Goal: Find contact information: Find contact information

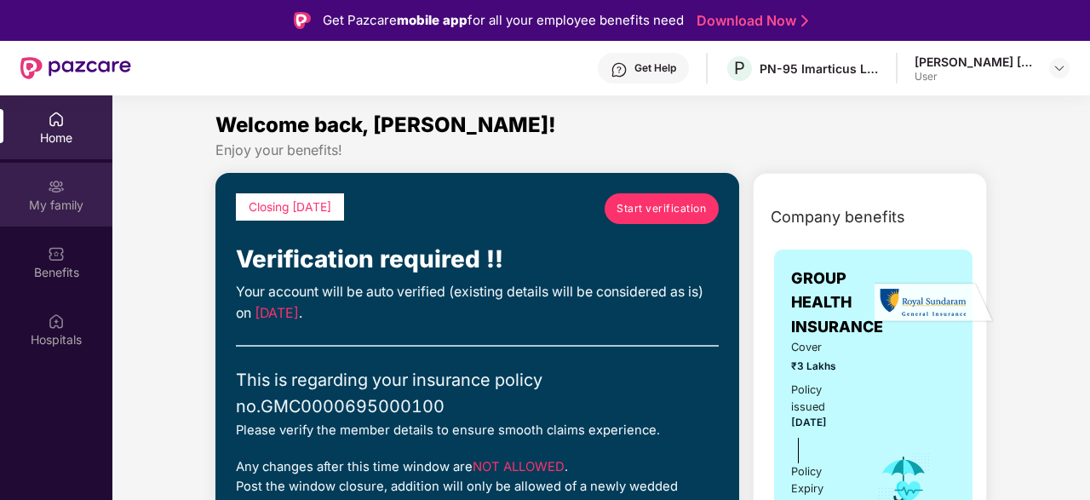
click at [59, 205] on div "My family" at bounding box center [56, 205] width 112 height 17
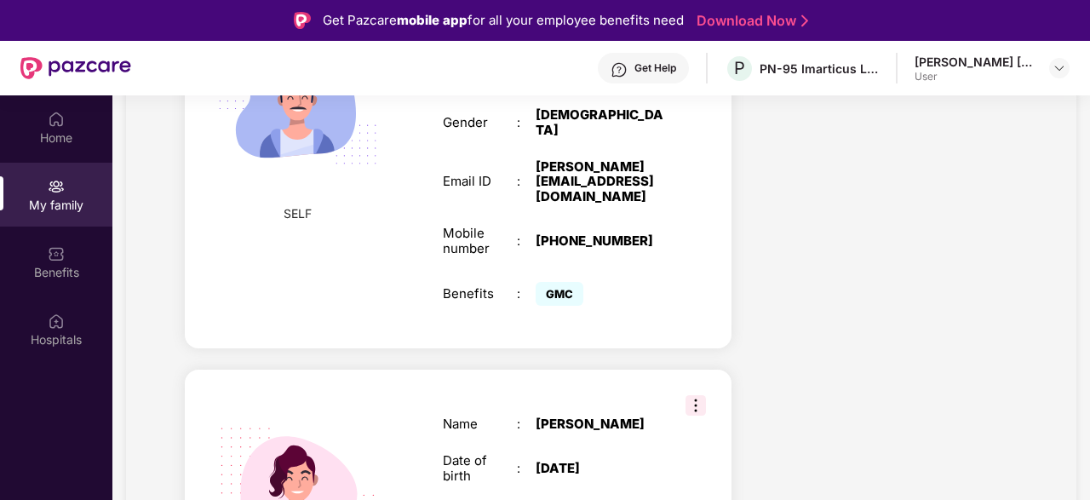
scroll to position [936, 0]
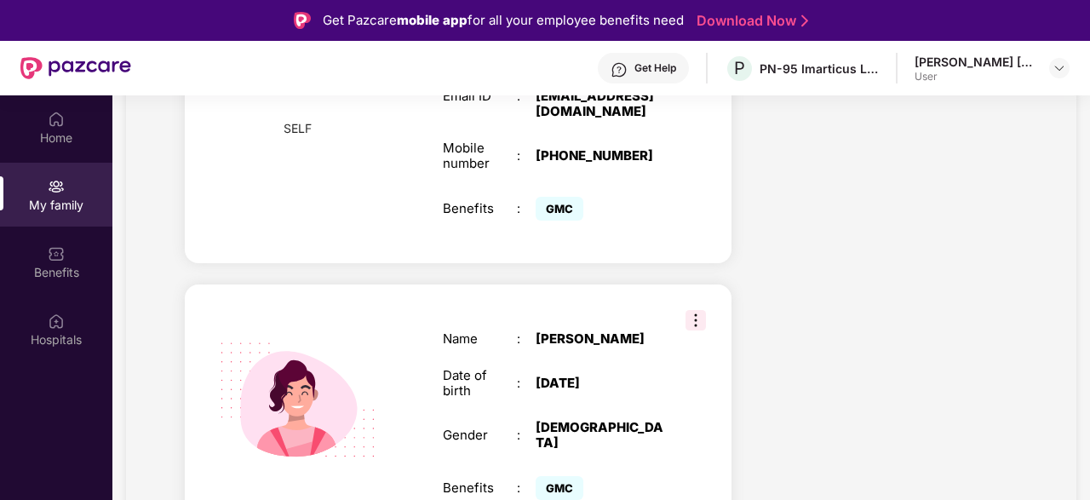
click at [692, 310] on img at bounding box center [695, 320] width 20 height 20
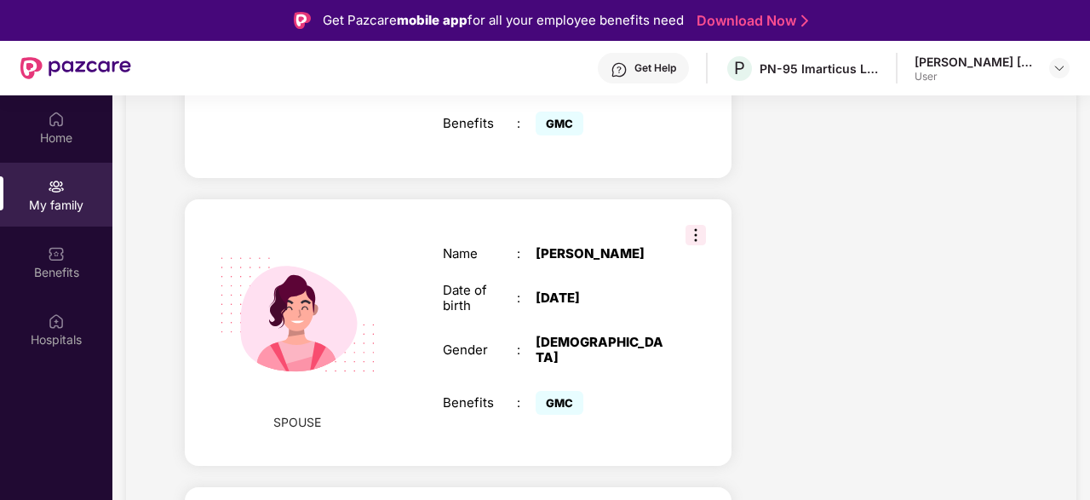
click at [849, 294] on div "Health Cover cover ₹3 Lakhs Policy issued [DATE] Policy Expiry [DATE] Enabled f…" at bounding box center [888, 121] width 287 height 1883
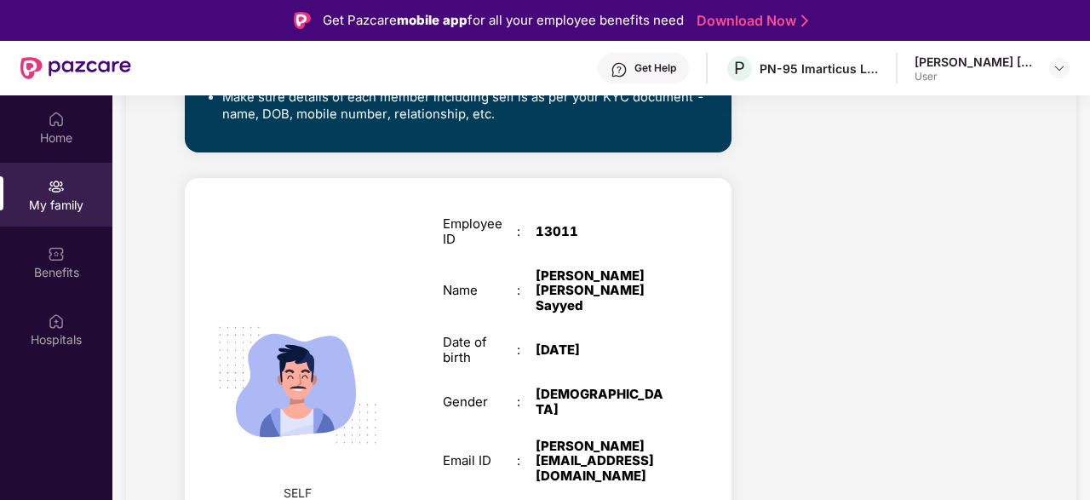
scroll to position [554, 0]
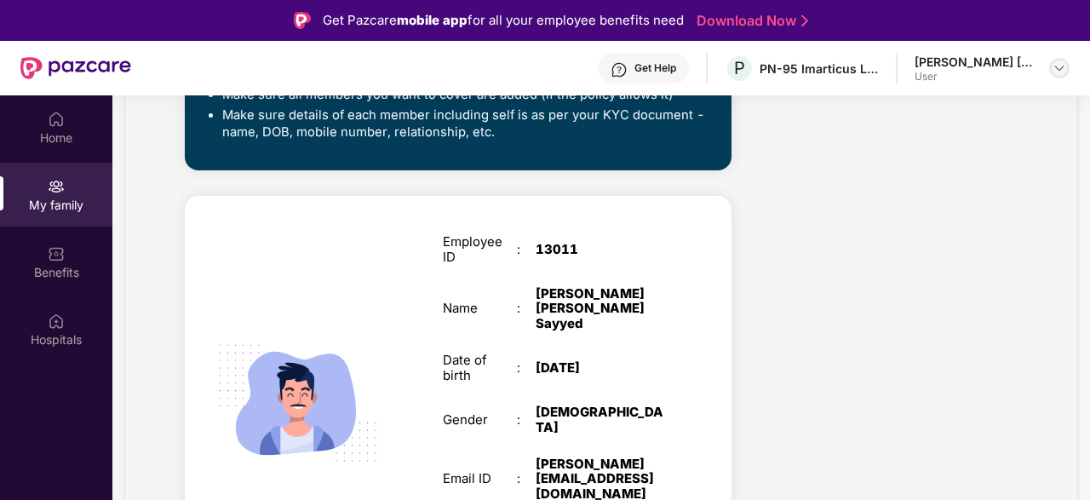
click at [1058, 62] on img at bounding box center [1059, 68] width 14 height 14
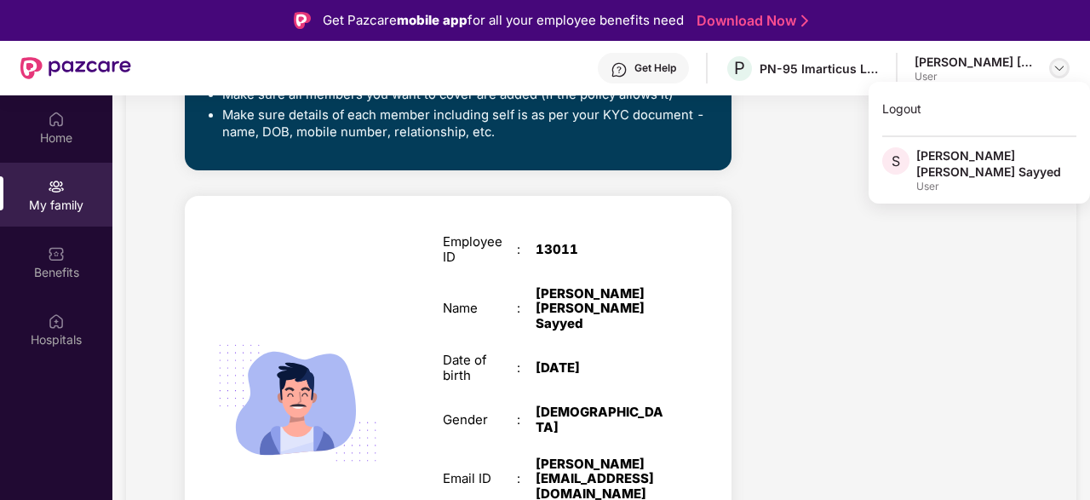
click at [1058, 62] on img at bounding box center [1059, 68] width 14 height 14
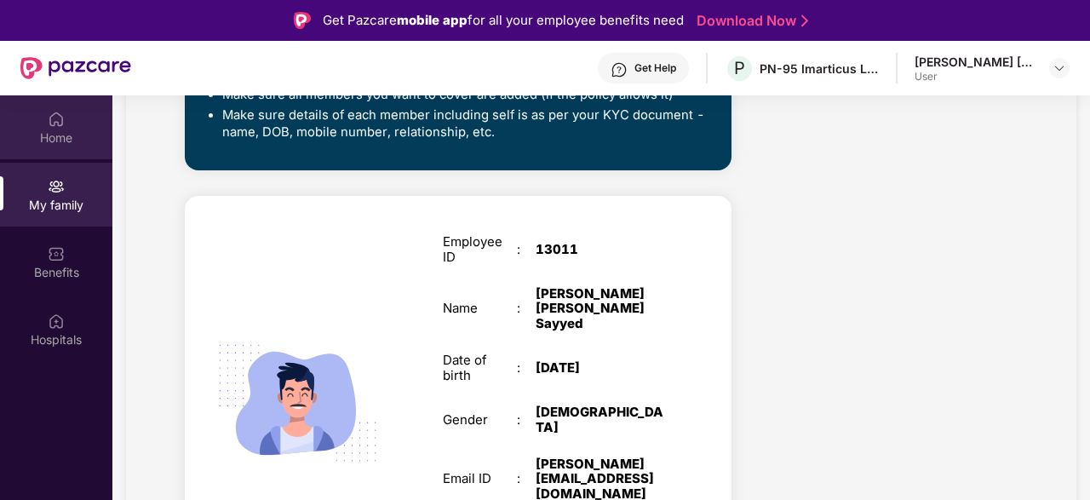
click at [52, 120] on img at bounding box center [56, 119] width 17 height 17
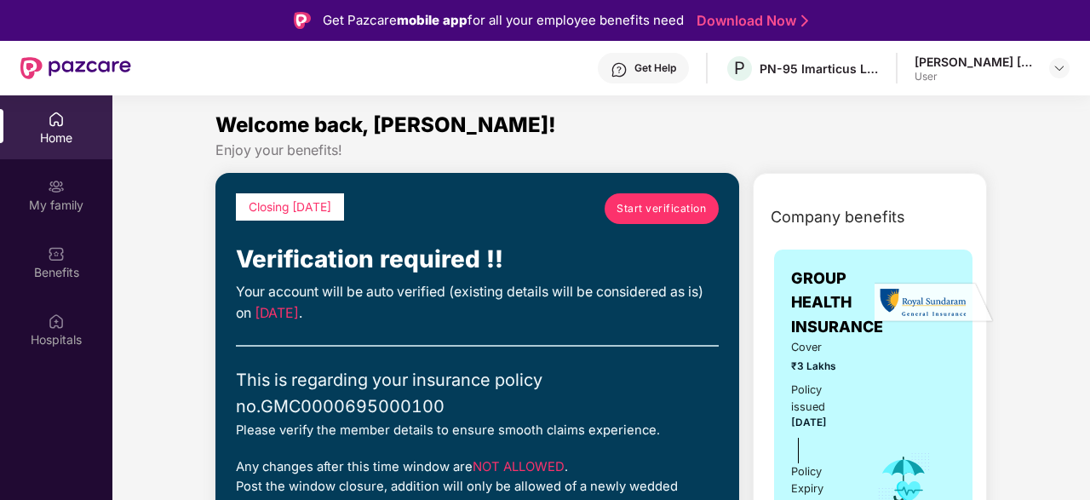
click at [648, 71] on div "Get Help" at bounding box center [655, 68] width 42 height 14
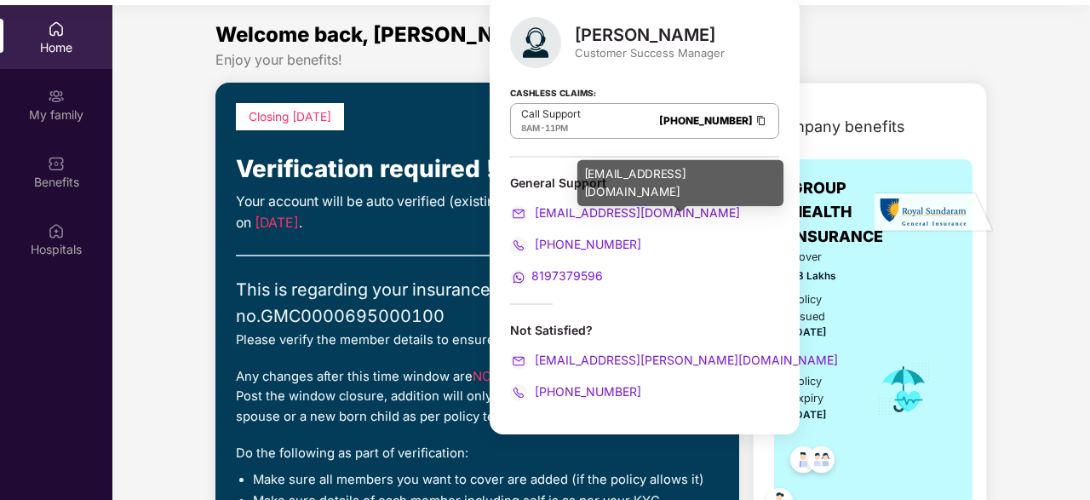
scroll to position [95, 0]
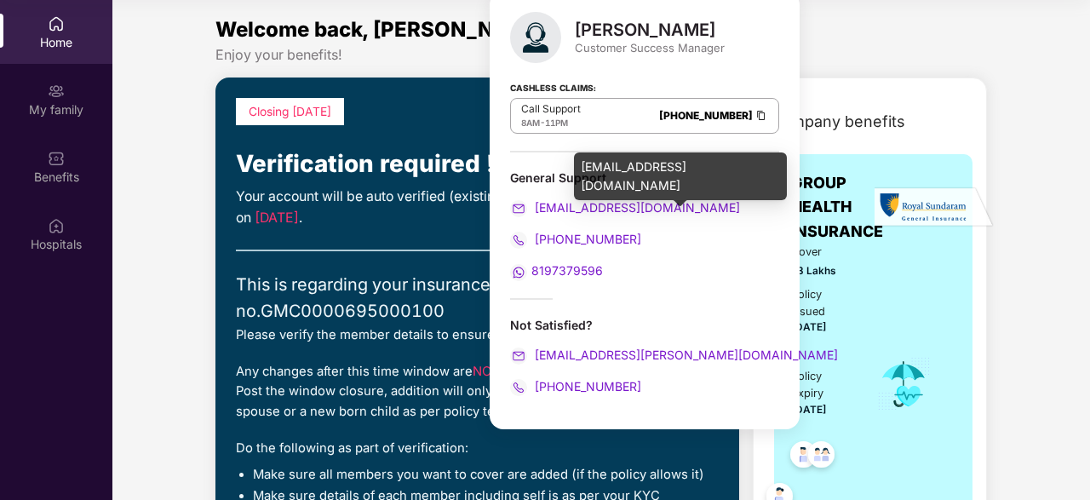
click at [596, 207] on span "[EMAIL_ADDRESS][DOMAIN_NAME]" at bounding box center [635, 207] width 209 height 14
